Goal: Task Accomplishment & Management: Complete application form

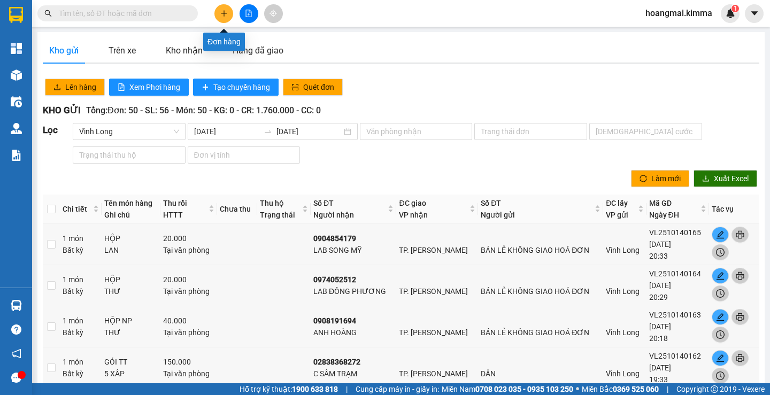
click at [224, 12] on icon "plus" at bounding box center [223, 13] width 7 height 7
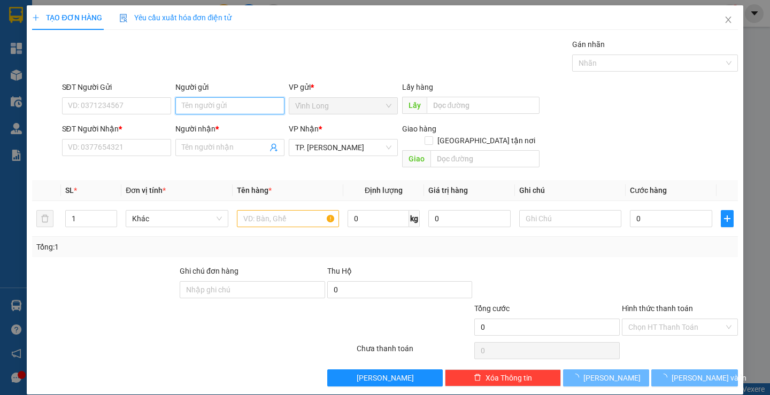
click at [248, 109] on input "Người gửi" at bounding box center [229, 105] width 109 height 17
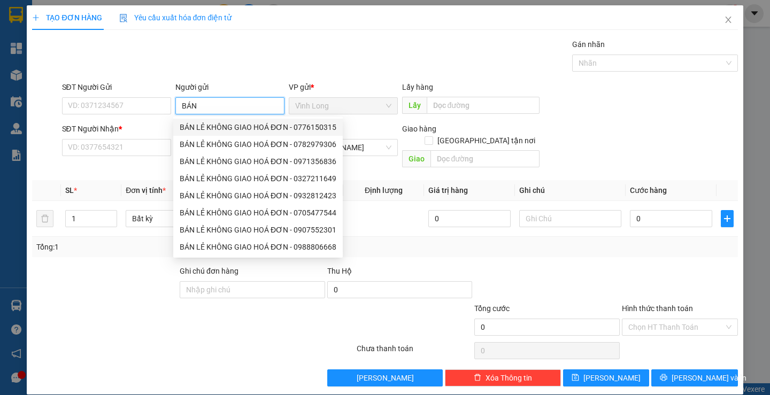
type input "BÁN"
click at [212, 118] on div "8793305 8791147 BÁN LẺ KHÔNG GIAO HOÁ ĐƠN - 0776150315 BÁN LẺ KHÔNG GIAO HOÁ ĐƠ…" at bounding box center [258, 187] width 170 height 141
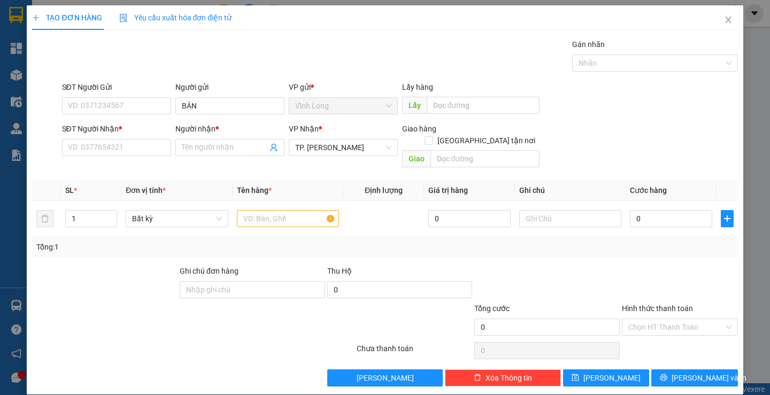
click at [205, 129] on div "Người nhận *" at bounding box center [229, 129] width 109 height 12
click at [205, 142] on input "Người nhận *" at bounding box center [225, 148] width 86 height 12
click at [121, 102] on input "SĐT Người Gửi" at bounding box center [116, 105] width 109 height 17
click at [213, 101] on input "BÁN" at bounding box center [229, 105] width 109 height 17
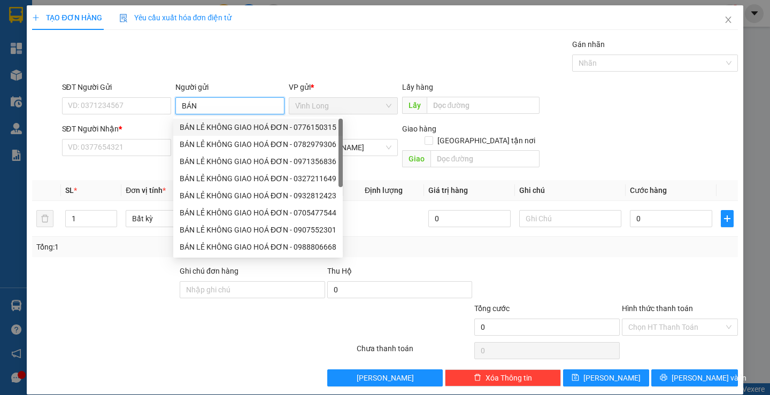
click at [198, 129] on div "BÁN LẺ KHÔNG GIAO HOÁ ĐƠN - 0776150315" at bounding box center [258, 127] width 157 height 12
type input "0776150315"
type input "BÁN LẺ KHÔNG GIAO HOÁ ĐƠN"
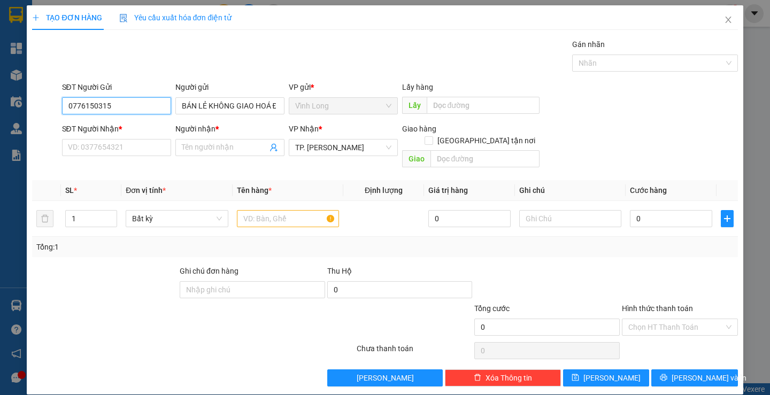
click at [112, 106] on input "0776150315" at bounding box center [116, 105] width 109 height 17
click at [127, 151] on input "SĐT Người Nhận *" at bounding box center [116, 147] width 109 height 17
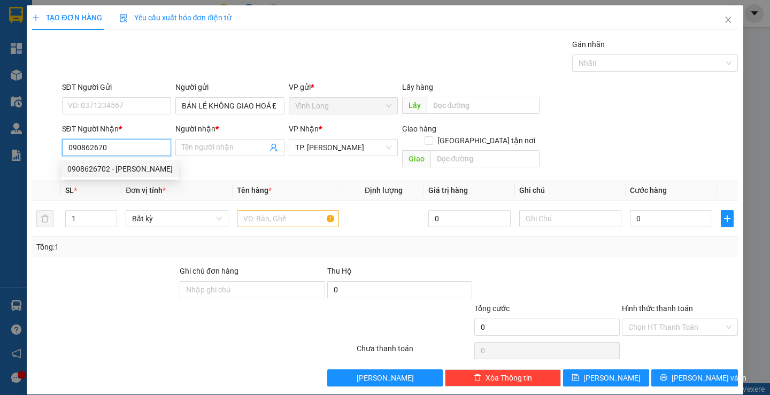
click at [128, 170] on div "0908626702 - [PERSON_NAME]" at bounding box center [119, 169] width 105 height 12
type input "0908626702"
type input "[PERSON_NAME]"
type input "0908626702"
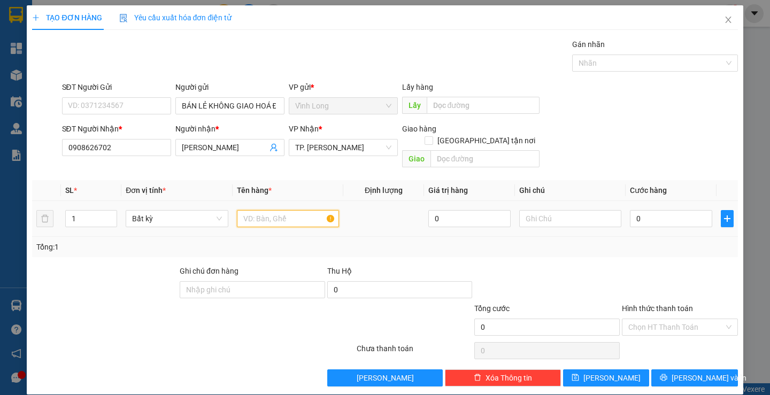
click at [291, 210] on input "text" at bounding box center [288, 218] width 102 height 17
type input "PHONG BÌ"
click at [548, 210] on input "text" at bounding box center [570, 218] width 102 height 17
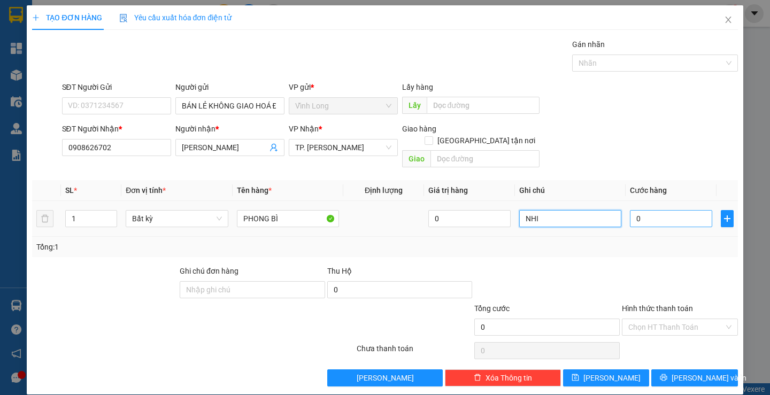
type input "NHI"
click at [667, 210] on input "0" at bounding box center [671, 218] width 82 height 17
type input "2"
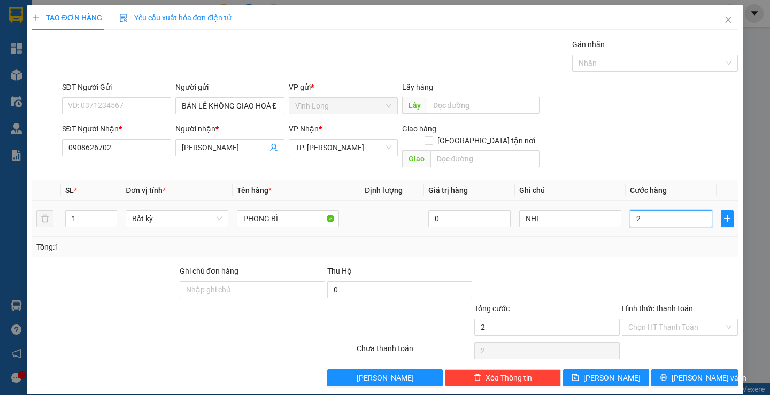
type input "20"
type input "20.000"
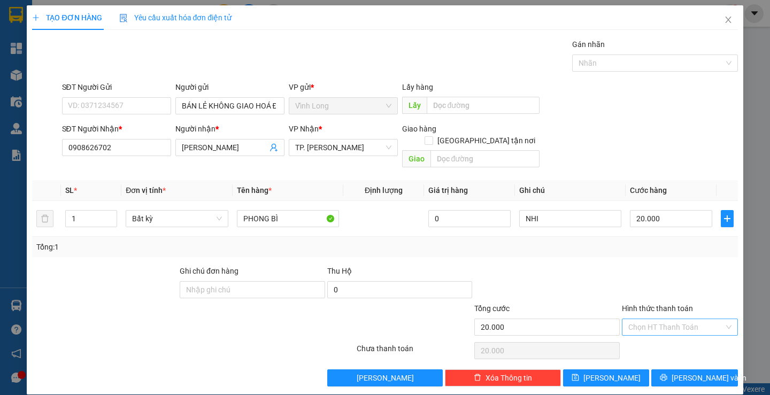
click at [689, 319] on input "Hình thức thanh toán" at bounding box center [677, 327] width 96 height 16
click at [624, 343] on div "Tại văn phòng" at bounding box center [673, 336] width 114 height 17
type input "0"
click at [685, 372] on span "[PERSON_NAME] và In" at bounding box center [709, 378] width 75 height 12
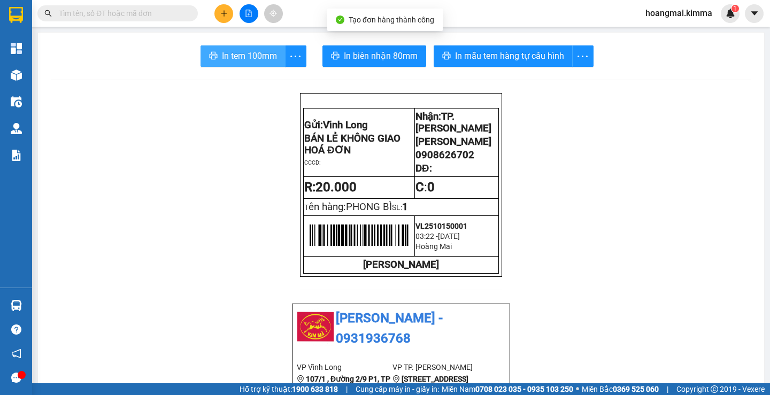
click at [243, 60] on span "In tem 100mm" at bounding box center [249, 55] width 55 height 13
